Goal: Task Accomplishment & Management: Manage account settings

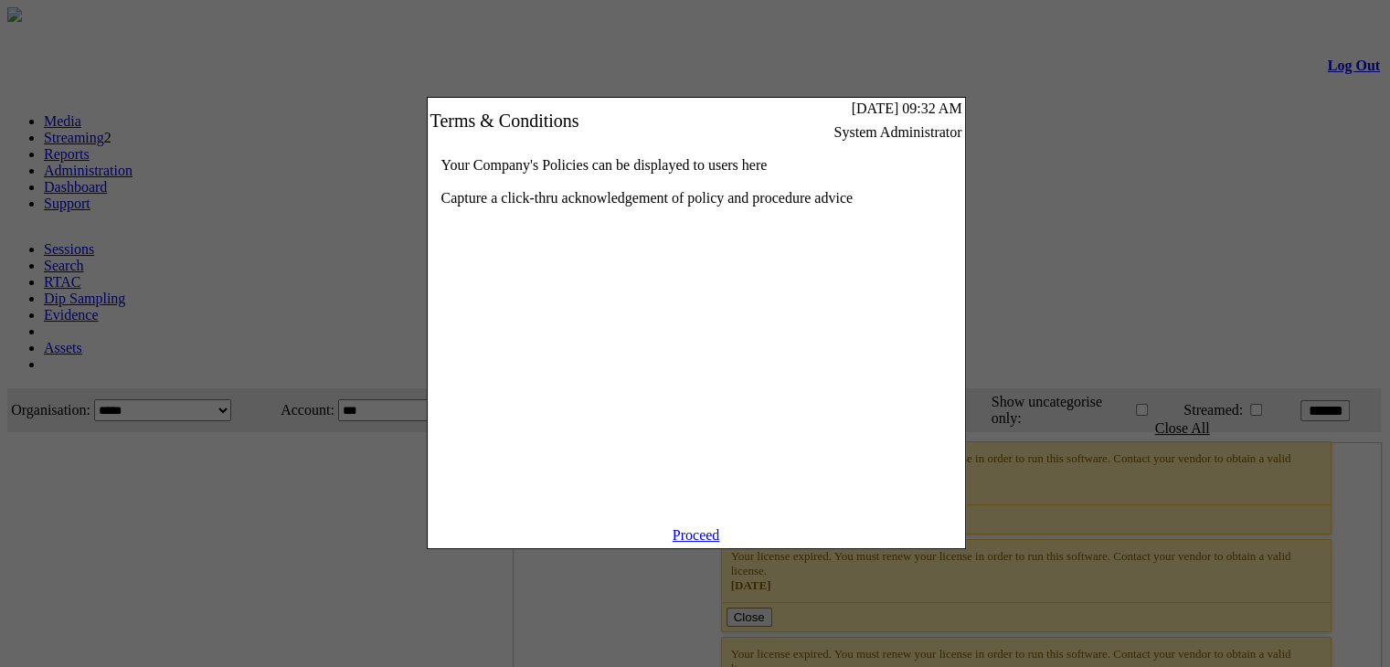
click at [702, 543] on link "Proceed" at bounding box center [697, 535] width 48 height 16
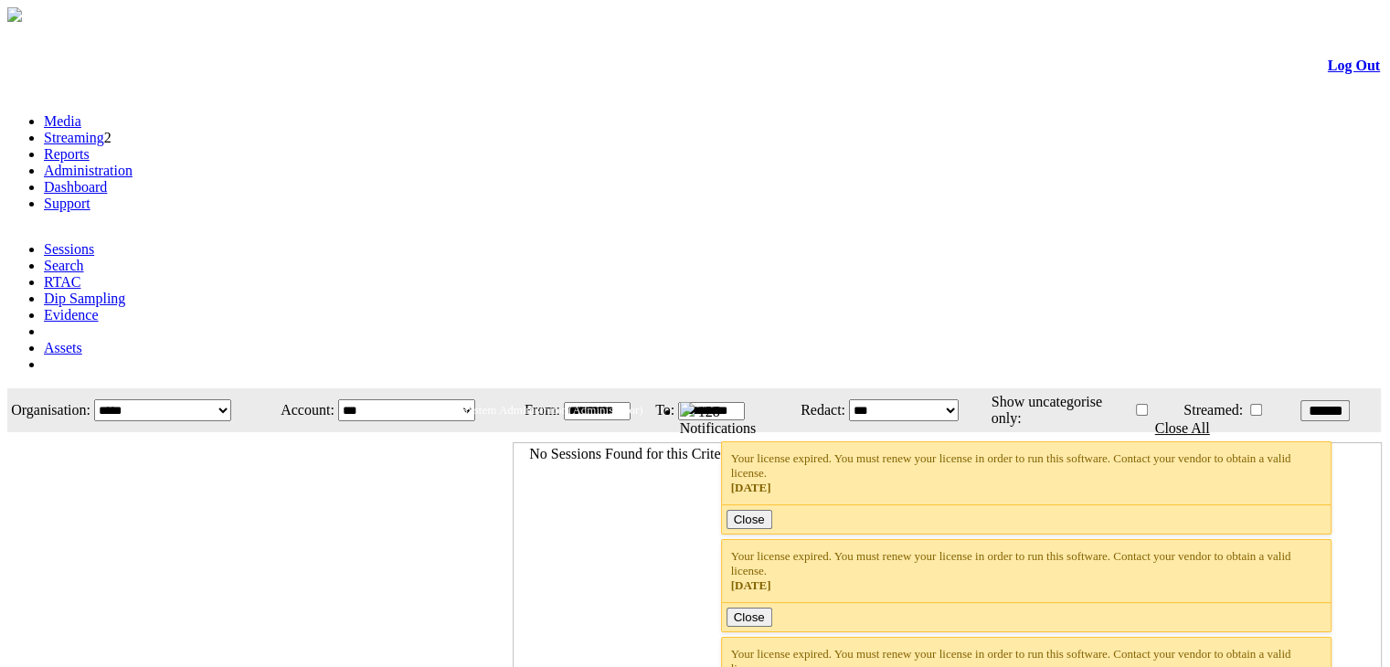
click at [133, 163] on link "Administration" at bounding box center [88, 171] width 89 height 16
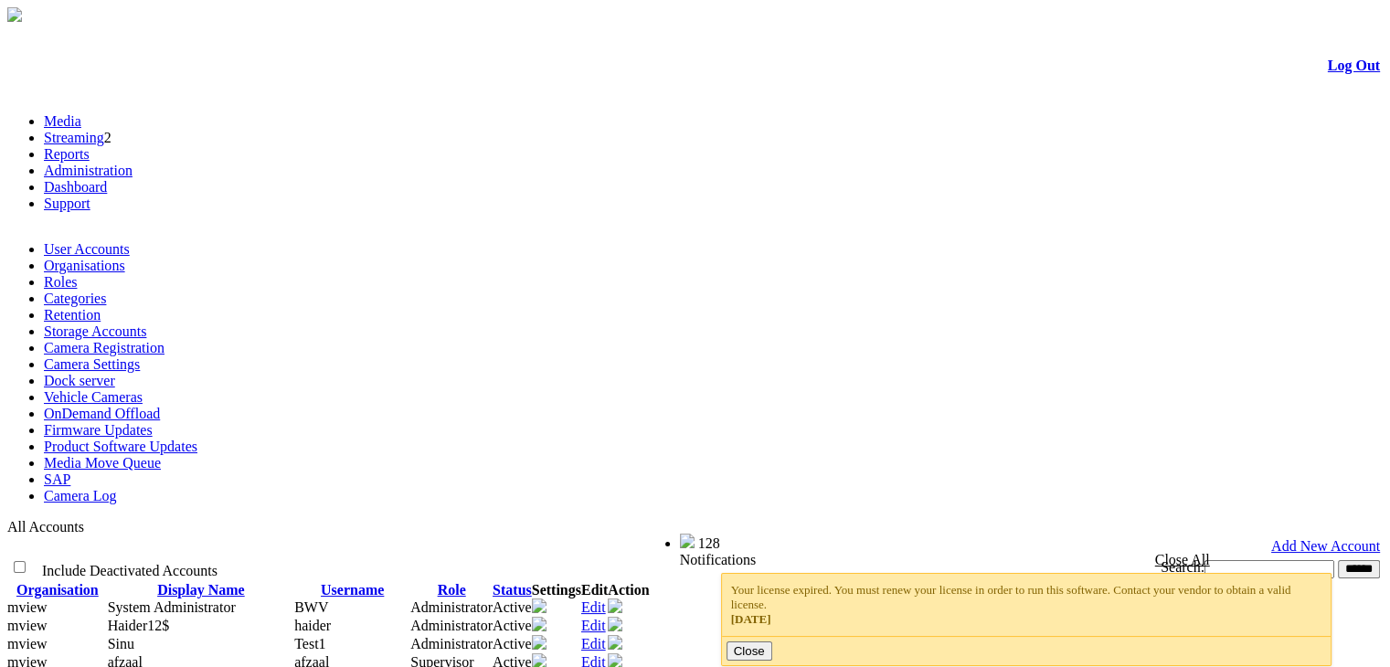
click at [164, 340] on link "Camera Registration" at bounding box center [104, 348] width 121 height 16
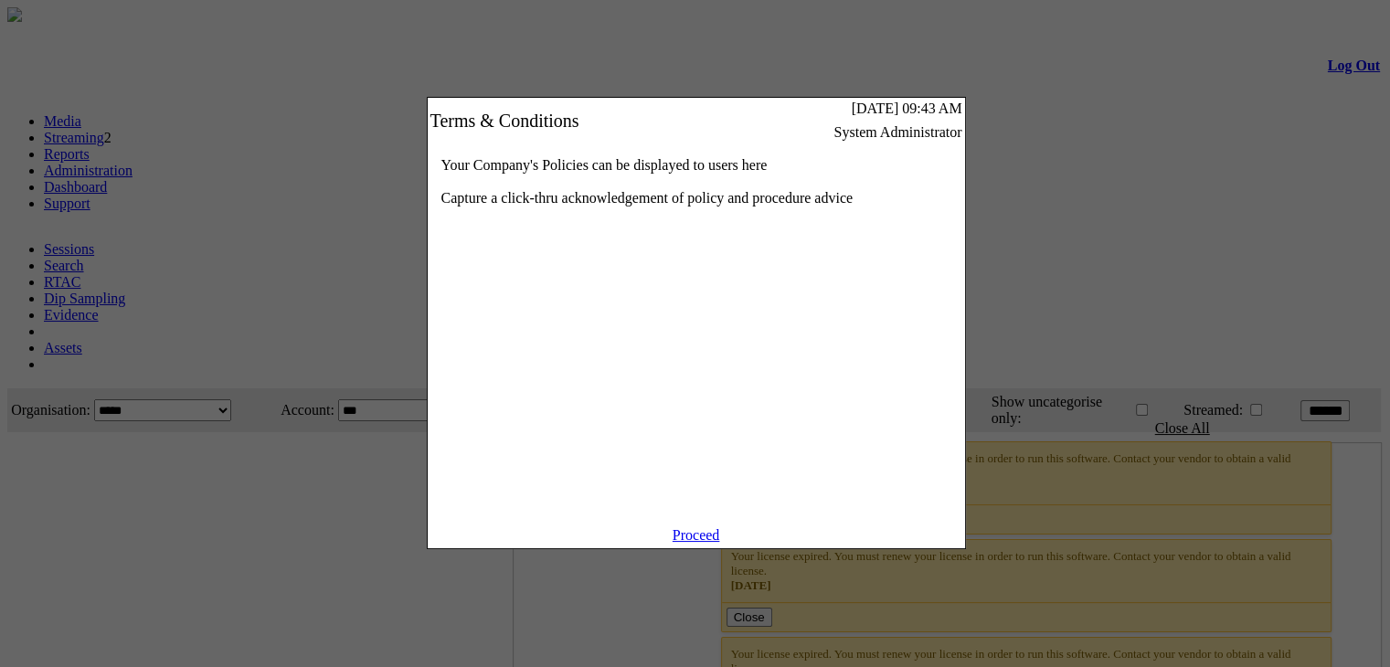
drag, startPoint x: 662, startPoint y: 543, endPoint x: 678, endPoint y: 544, distance: 16.5
click at [675, 544] on div "Proceed" at bounding box center [696, 537] width 537 height 21
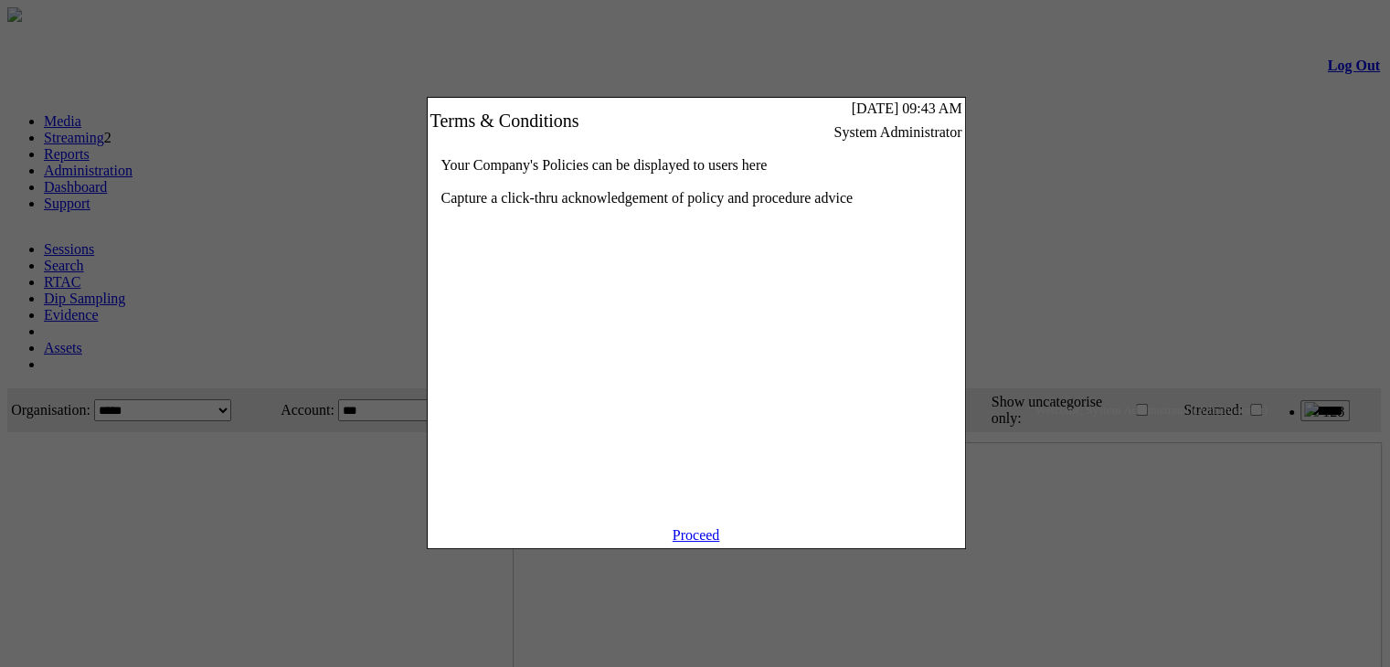
click at [683, 543] on link "Proceed" at bounding box center [697, 535] width 48 height 16
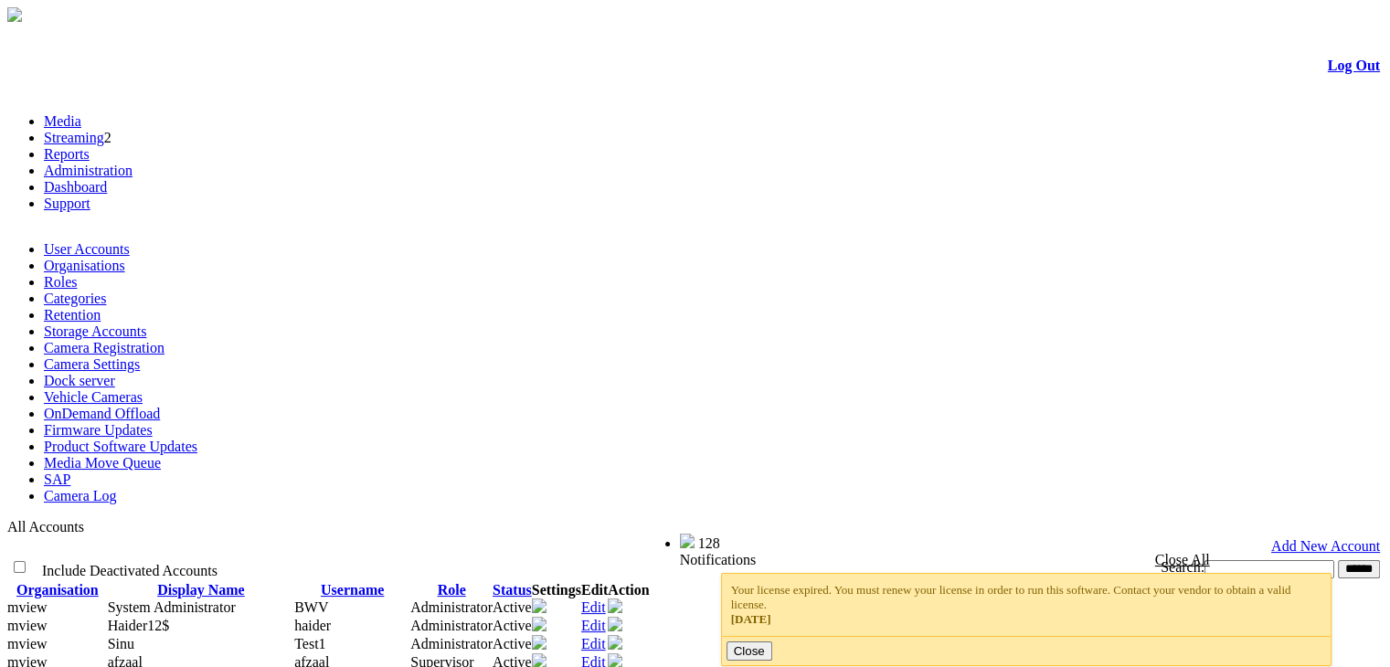
click at [72, 439] on link "Product Software Updates" at bounding box center [121, 447] width 154 height 16
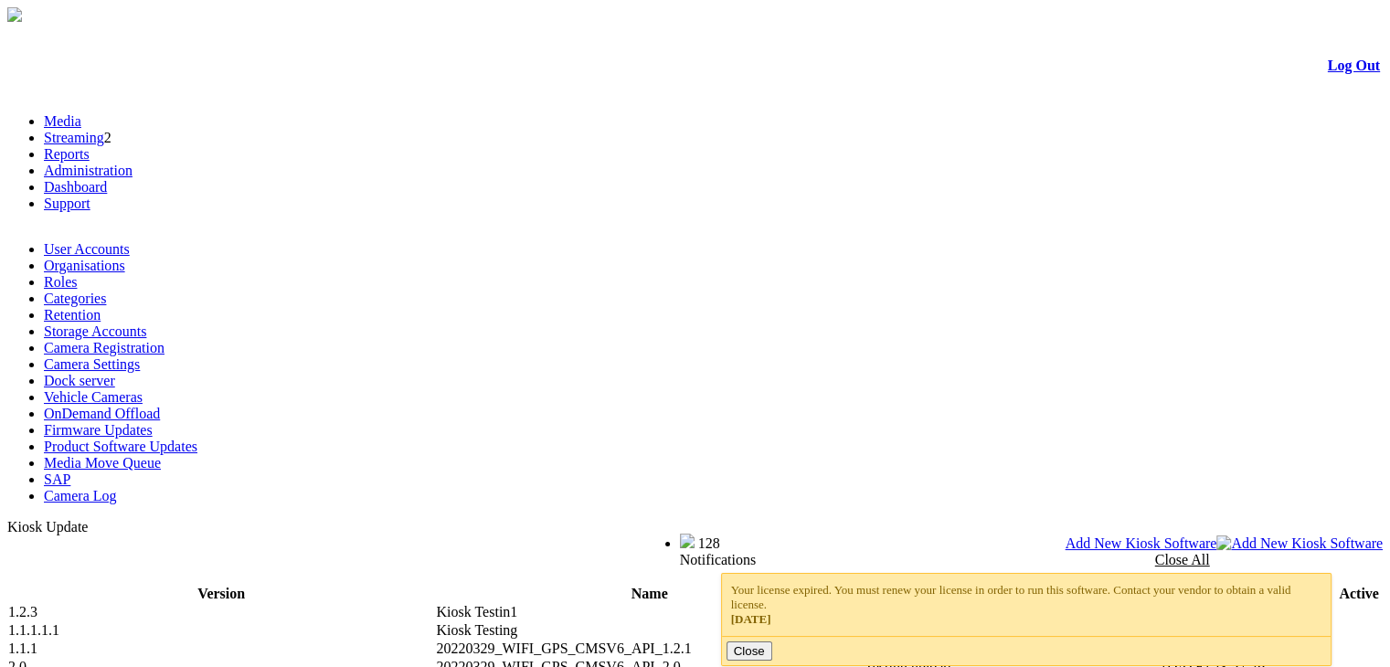
click at [75, 439] on link "Product Software Updates" at bounding box center [121, 447] width 154 height 16
click at [164, 340] on link "Camera Registration" at bounding box center [104, 348] width 121 height 16
